Goal: Check status: Check status

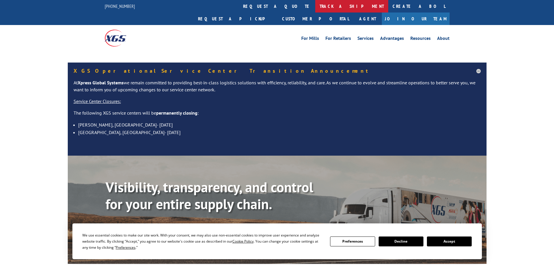
click at [315, 2] on link "track a shipment" at bounding box center [351, 6] width 73 height 13
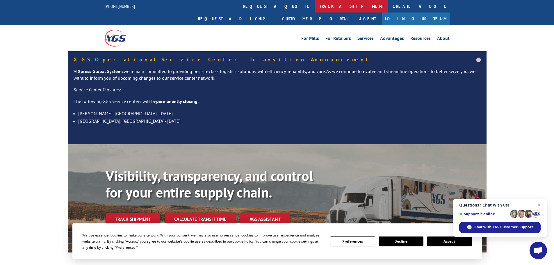
click at [315, 7] on link "track a shipment" at bounding box center [351, 6] width 73 height 13
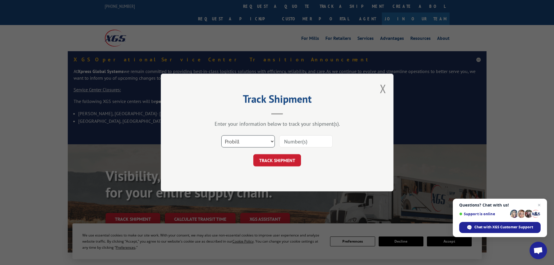
click at [259, 142] on select "Select category... Probill BOL PO" at bounding box center [248, 141] width 54 height 12
select select "bol"
click at [221, 135] on select "Select category... Probill BOL PO" at bounding box center [248, 141] width 54 height 12
paste input "5990039"
type input "5990039"
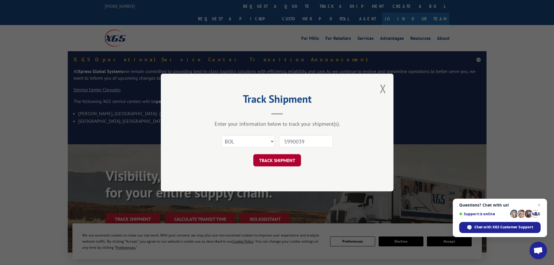
click at [281, 161] on button "TRACK SHIPMENT" at bounding box center [277, 160] width 48 height 12
